Goal: Information Seeking & Learning: Learn about a topic

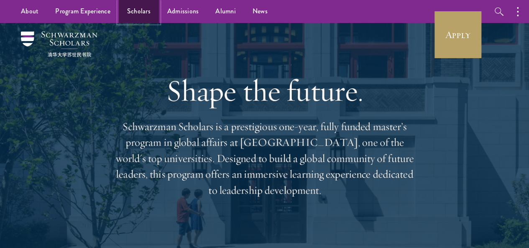
click at [135, 9] on link "Scholars" at bounding box center [139, 11] width 40 height 23
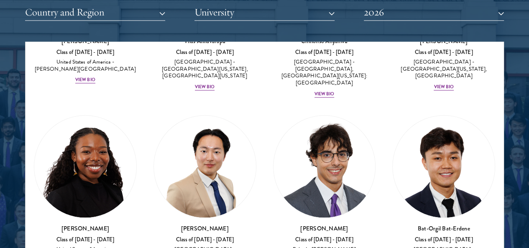
scroll to position [681, 0]
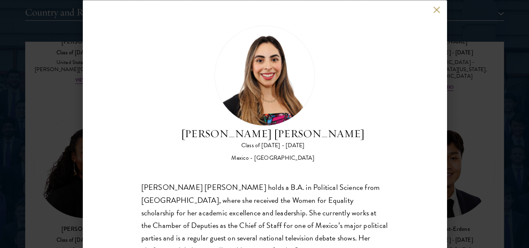
scroll to position [59, 0]
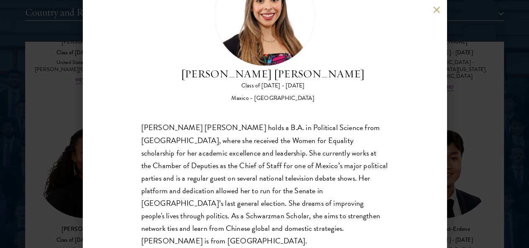
click at [497, 197] on div "Natalie Bravo Ortiz Class of 2025 - 2026 Mexico - Instituto Tecnológico Autónom…" at bounding box center [264, 124] width 529 height 248
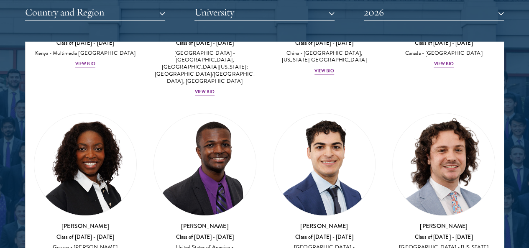
scroll to position [1944, 0]
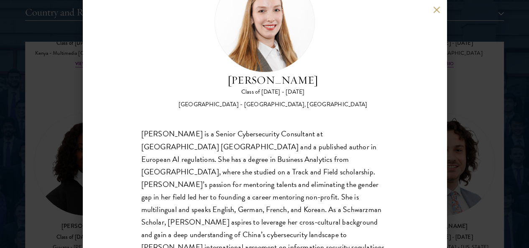
scroll to position [59, 0]
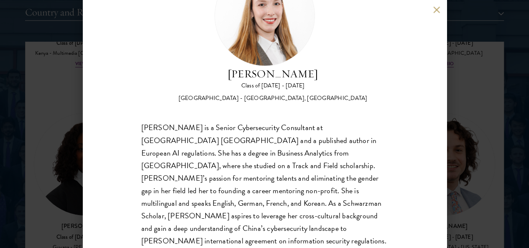
click at [457, 181] on div "Fiona Koh Class of 2025 - 2026 Switzerland - Manhattan University, University o…" at bounding box center [264, 124] width 529 height 248
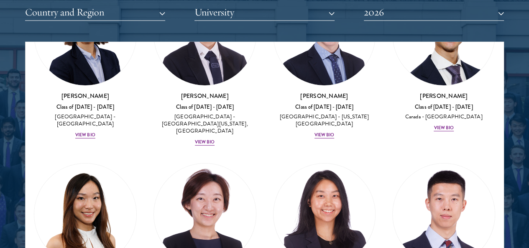
scroll to position [3151, 0]
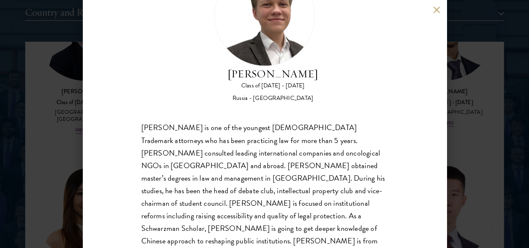
scroll to position [1050, 0]
click at [497, 174] on div "Ivan Nikiforov Class of 2025 - 2026 Russia - Saint Petersburg State University …" at bounding box center [264, 124] width 529 height 248
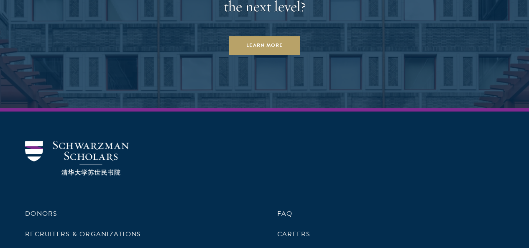
scroll to position [2545, 0]
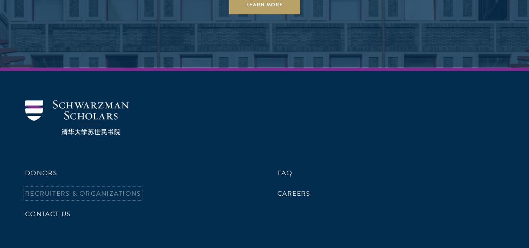
click at [141, 188] on link "Recruiters & Organizations" at bounding box center [83, 193] width 116 height 10
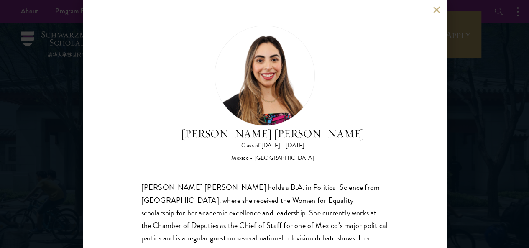
click at [494, 108] on div "Natalie Bravo Ortiz Class of 2025 - 2026 Mexico - Instituto Tecnológico Autónom…" at bounding box center [264, 124] width 529 height 248
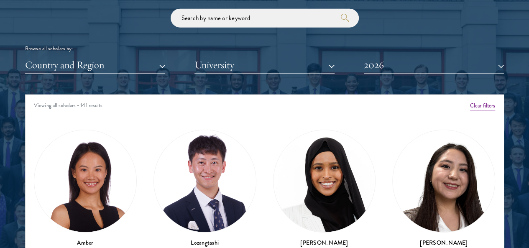
scroll to position [996, 0]
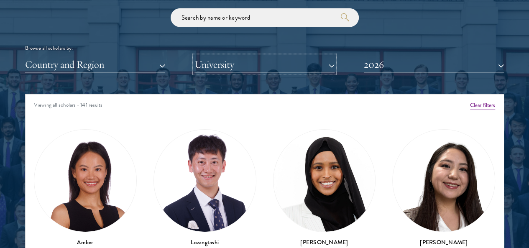
drag, startPoint x: 299, startPoint y: 44, endPoint x: 306, endPoint y: 41, distance: 7.3
click at [306, 56] on button "University" at bounding box center [264, 64] width 140 height 17
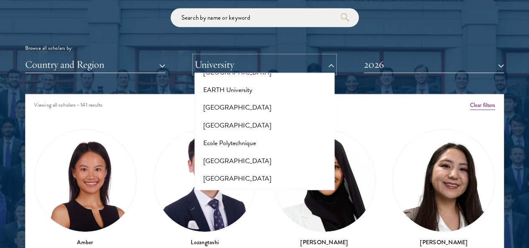
scroll to position [1574, 0]
click at [263, 187] on button "Erasmus University Rotterdam" at bounding box center [264, 196] width 135 height 18
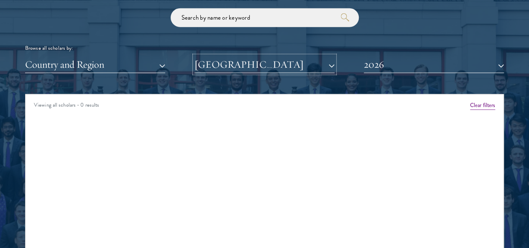
click at [274, 56] on button "Erasmus University Rotterdam" at bounding box center [264, 64] width 140 height 17
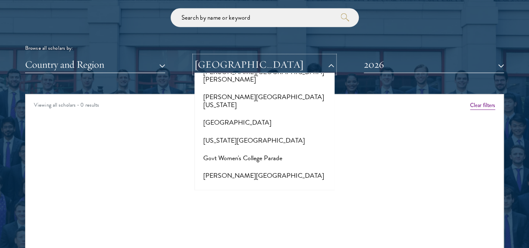
scroll to position [1962, 0]
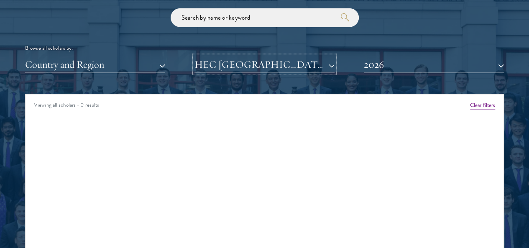
click at [281, 56] on button "HEC Paris" at bounding box center [264, 64] width 140 height 17
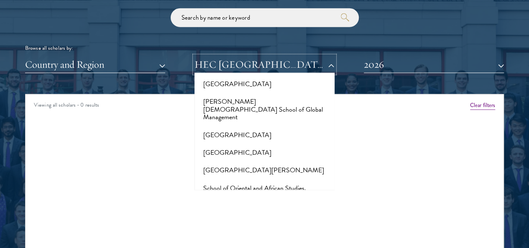
scroll to position [4592, 0]
click at [227, 203] on button "Sciences Po" at bounding box center [264, 212] width 135 height 18
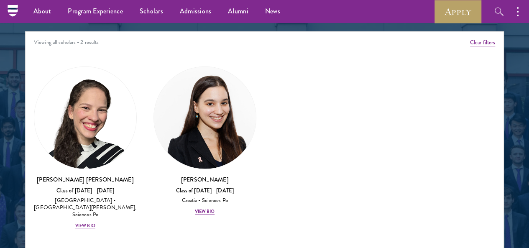
scroll to position [1058, 0]
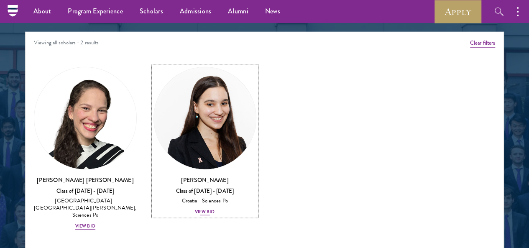
click at [195, 208] on div "View Bio" at bounding box center [205, 211] width 20 height 7
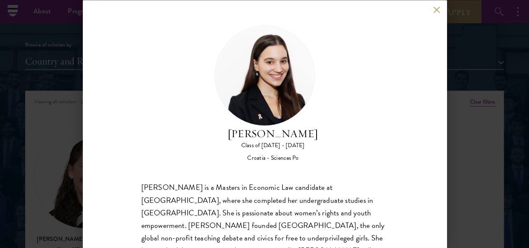
scroll to position [999, 0]
click at [435, 13] on button at bounding box center [436, 9] width 7 height 7
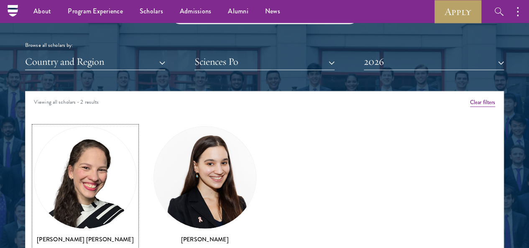
click at [104, 235] on h3 "Daniela Espinal Fondeur" at bounding box center [85, 239] width 103 height 8
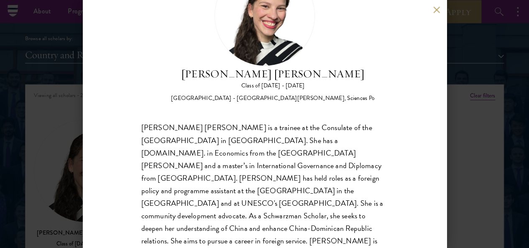
scroll to position [1006, 0]
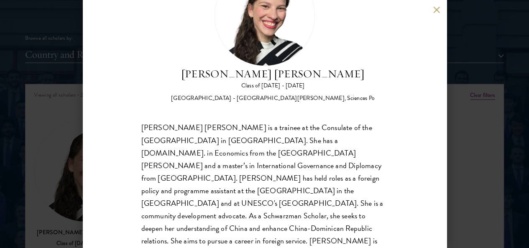
drag, startPoint x: 492, startPoint y: 180, endPoint x: 471, endPoint y: 149, distance: 37.3
click at [492, 180] on div "Daniela Espinal Fondeur Class of 2025 - 2026 Dominican Republic - Universidad A…" at bounding box center [264, 124] width 529 height 248
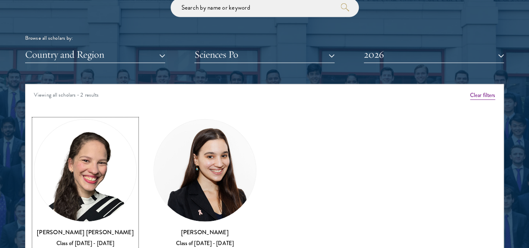
scroll to position [1011, 0]
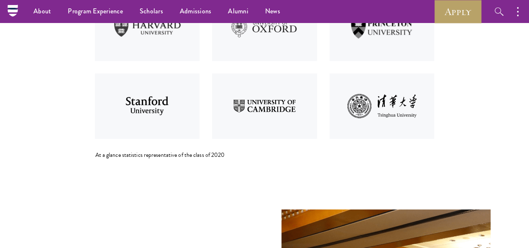
scroll to position [1063, 0]
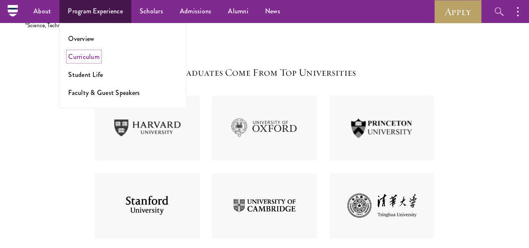
click at [79, 58] on link "Curriculum" at bounding box center [83, 57] width 31 height 10
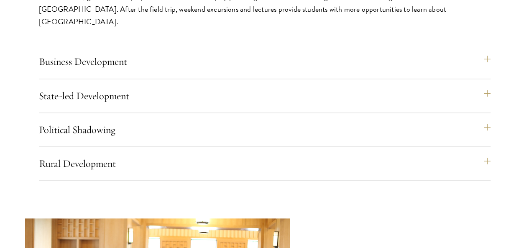
scroll to position [3636, 0]
click at [455, 119] on button "Political Shadowing" at bounding box center [268, 129] width 451 height 20
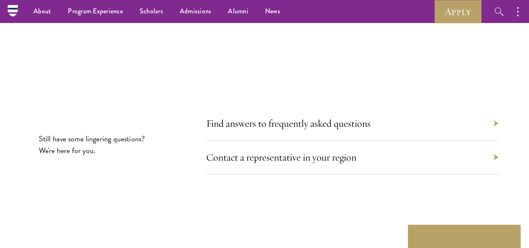
scroll to position [4784, 0]
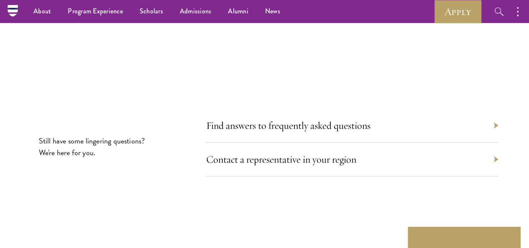
click at [464, 142] on div "Contact a representative in your region" at bounding box center [352, 159] width 292 height 34
click at [342, 153] on link "Contact a representative in your region" at bounding box center [285, 159] width 150 height 13
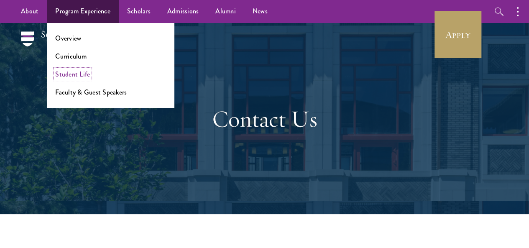
click at [74, 74] on link "Student Life" at bounding box center [72, 74] width 35 height 10
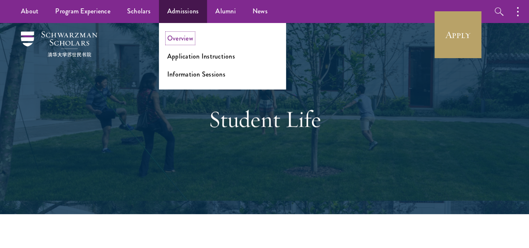
click at [178, 39] on link "Overview" at bounding box center [180, 38] width 26 height 10
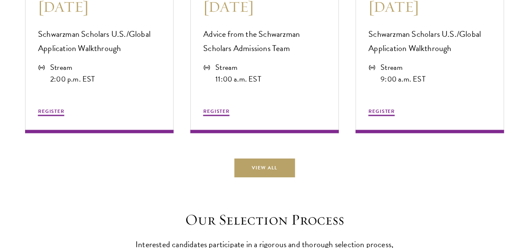
scroll to position [2267, 0]
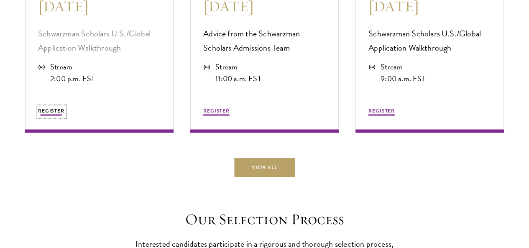
click at [64, 114] on span "REGISTER" at bounding box center [51, 111] width 26 height 8
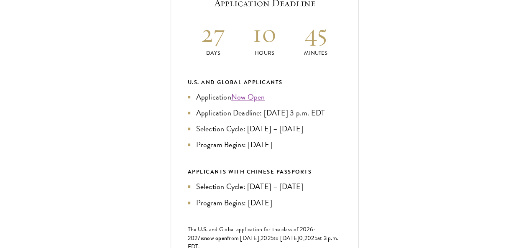
scroll to position [365, 0]
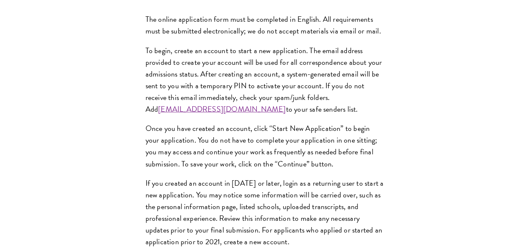
scroll to position [758, 0]
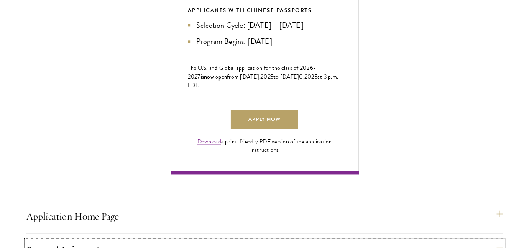
scroll to position [530, 0]
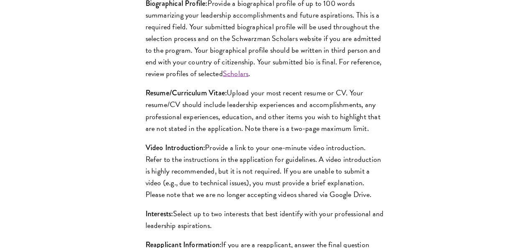
scroll to position [843, 0]
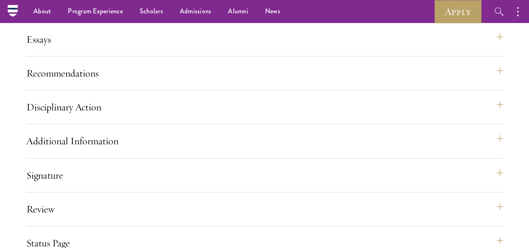
scroll to position [1500, 0]
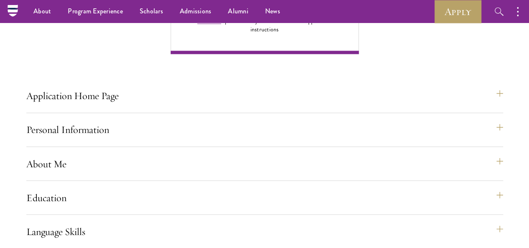
scroll to position [645, 0]
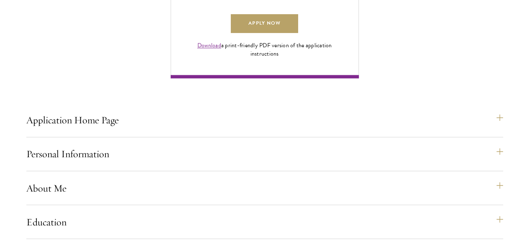
scroll to position [623, 0]
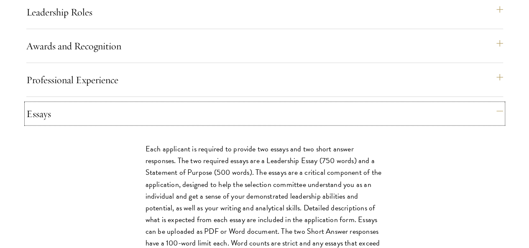
scroll to position [902, 0]
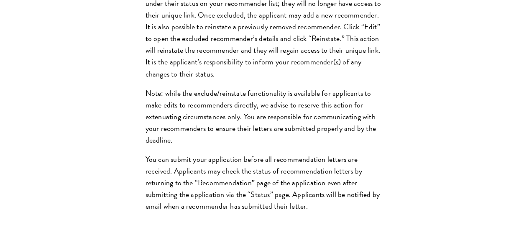
scroll to position [1340, 0]
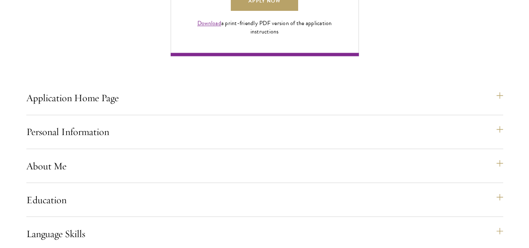
scroll to position [653, 0]
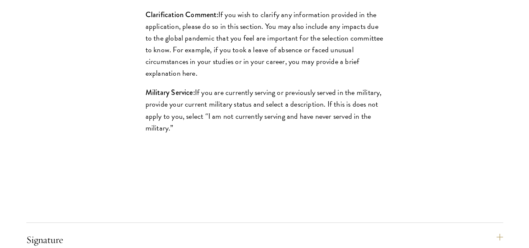
scroll to position [1202, 0]
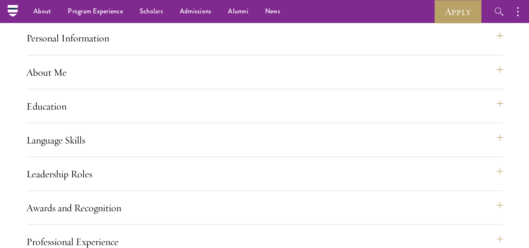
scroll to position [735, 0]
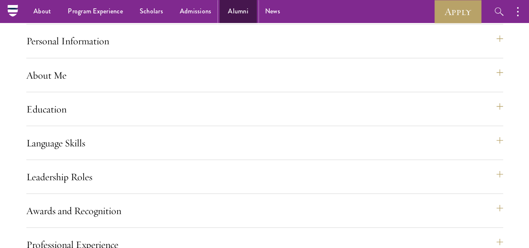
click at [231, 11] on link "Alumni" at bounding box center [237, 11] width 37 height 23
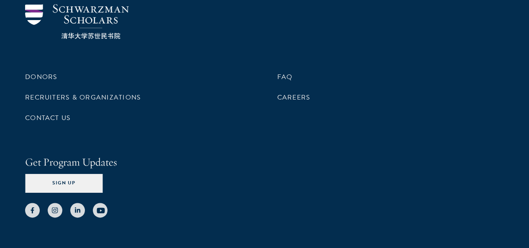
scroll to position [3669, 0]
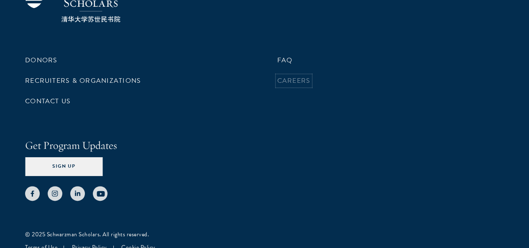
click at [286, 86] on link "Careers" at bounding box center [293, 81] width 33 height 10
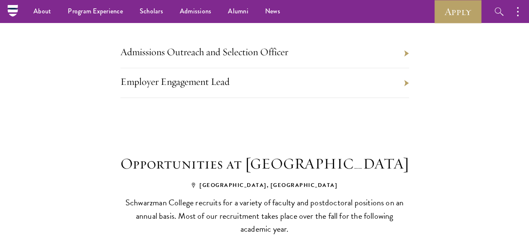
scroll to position [398, 0]
click at [290, 69] on li "Admissions Outreach and Selection Officer" at bounding box center [264, 54] width 288 height 30
click at [270, 58] on link "Admissions Outreach and Selection Officer" at bounding box center [204, 52] width 168 height 13
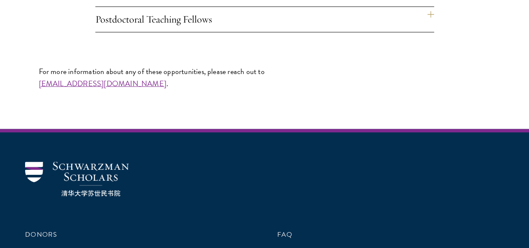
scroll to position [717, 0]
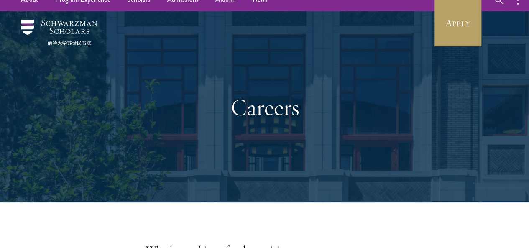
scroll to position [0, 0]
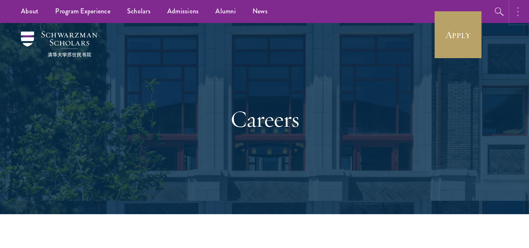
click at [521, 15] on button "button" at bounding box center [519, 11] width 18 height 23
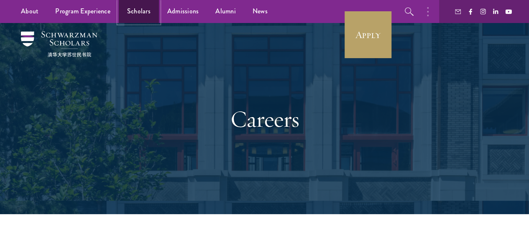
click at [138, 9] on link "Scholars" at bounding box center [139, 11] width 40 height 23
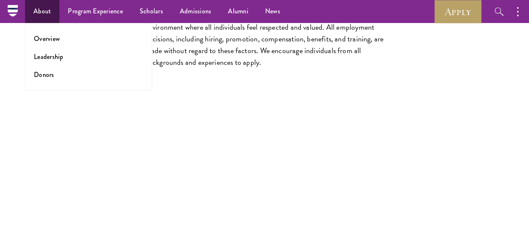
scroll to position [2017, 0]
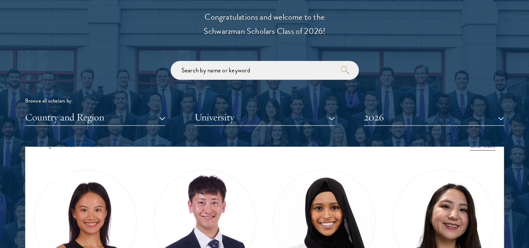
scroll to position [14, 0]
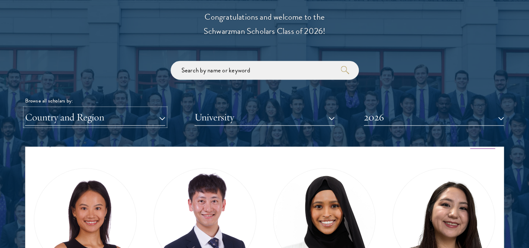
click at [122, 109] on button "Country and Region" at bounding box center [95, 117] width 140 height 17
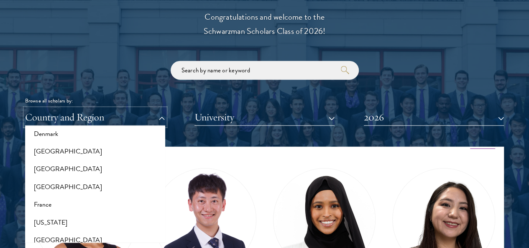
scroll to position [422, 0]
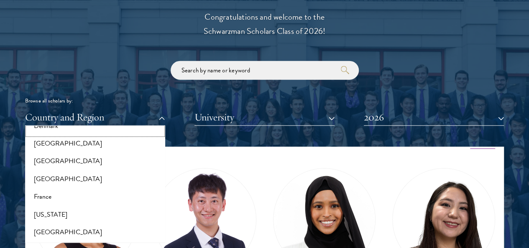
click at [71, 117] on button "Denmark" at bounding box center [95, 126] width 135 height 18
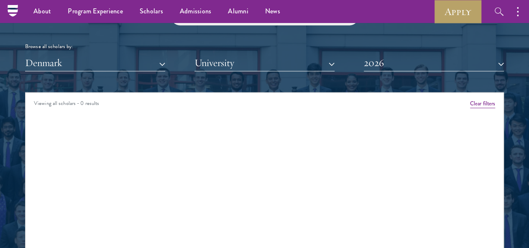
scroll to position [997, 0]
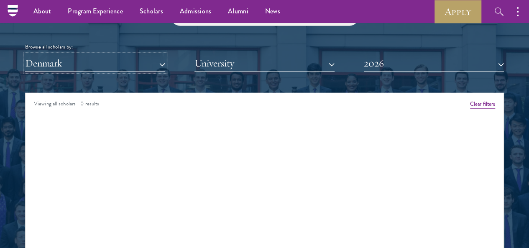
click at [76, 55] on button "Denmark" at bounding box center [95, 63] width 140 height 17
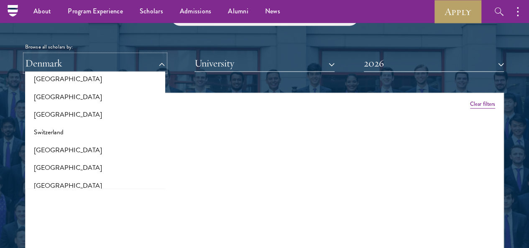
scroll to position [1525, 0]
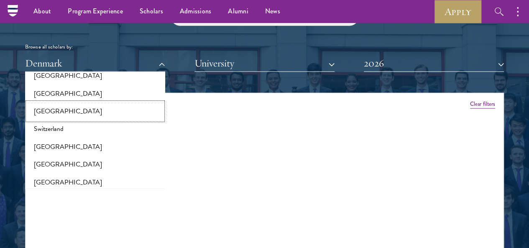
click at [62, 102] on button "[GEOGRAPHIC_DATA]" at bounding box center [95, 111] width 135 height 18
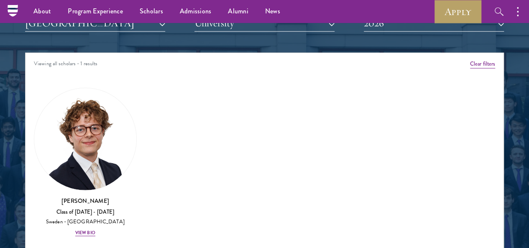
scroll to position [1035, 0]
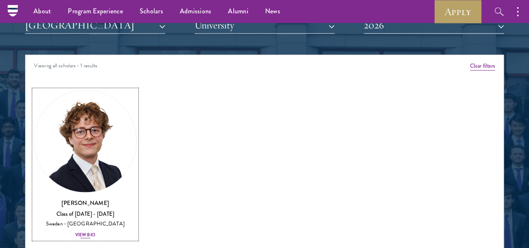
click at [98, 198] on h3 "Leo Gerdén" at bounding box center [85, 202] width 103 height 8
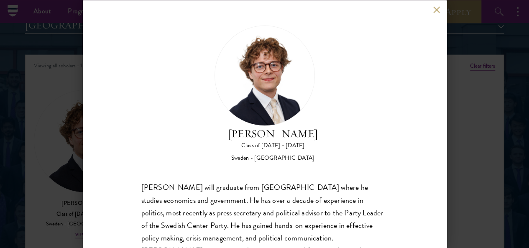
click at [431, 12] on div "Leo Gerdén Class of 2025 - 2026 Sweden - Harvard University Leo Gerdén will gra…" at bounding box center [264, 124] width 363 height 248
click at [437, 8] on button at bounding box center [436, 9] width 7 height 7
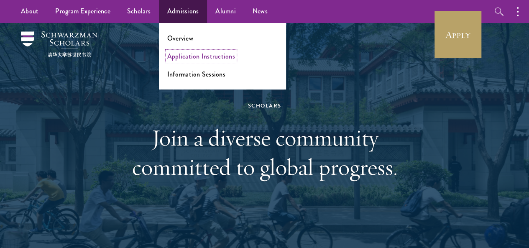
click at [187, 56] on link "Application Instructions" at bounding box center [201, 56] width 68 height 10
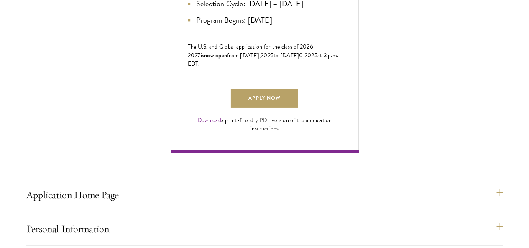
scroll to position [548, 0]
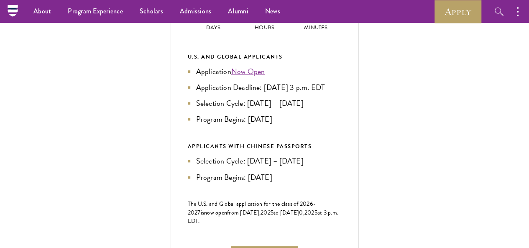
scroll to position [382, 0]
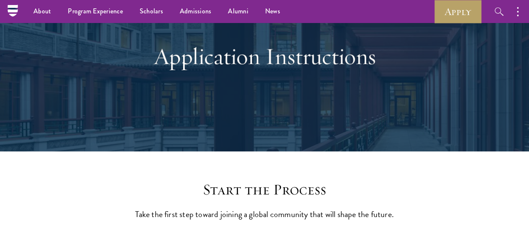
scroll to position [0, 0]
